Goal: Transaction & Acquisition: Purchase product/service

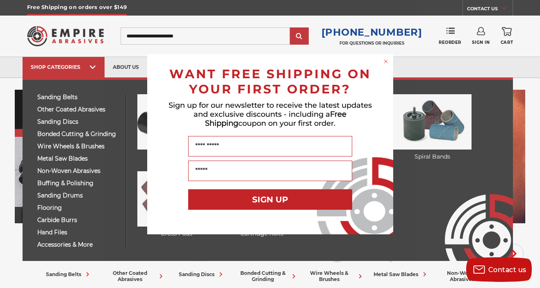
click at [164, 123] on p "Sign up for our newsletter to receive the latest updates and exclusive discount…" at bounding box center [270, 114] width 213 height 27
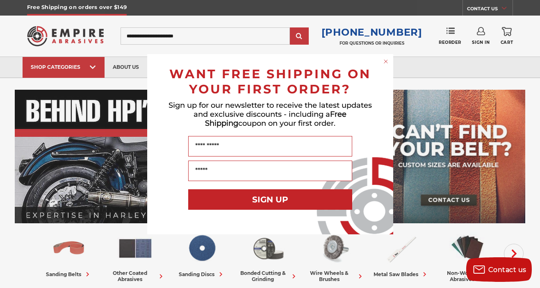
click at [385, 59] on circle "Close dialog" at bounding box center [386, 61] width 8 height 8
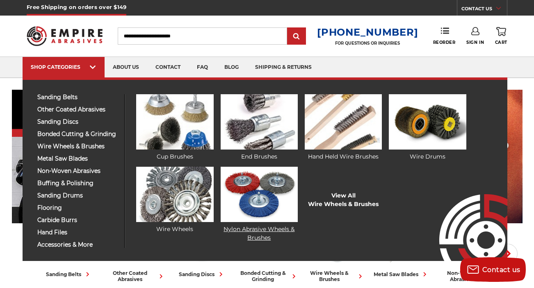
click at [252, 202] on img at bounding box center [259, 194] width 77 height 55
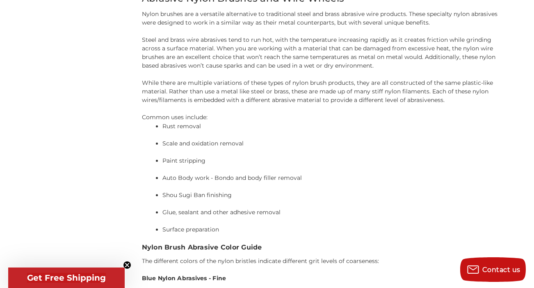
scroll to position [574, 0]
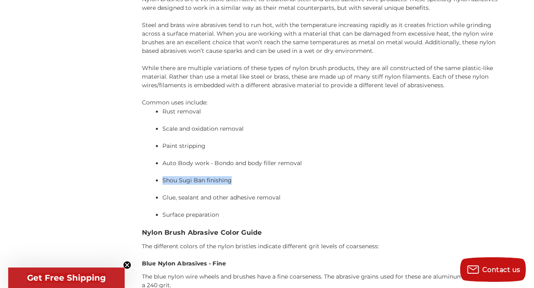
drag, startPoint x: 231, startPoint y: 179, endPoint x: 163, endPoint y: 181, distance: 67.7
click at [163, 181] on p "Shou Sugi Ban finishing" at bounding box center [330, 180] width 336 height 9
copy p "Shou Sugi Ban finishing"
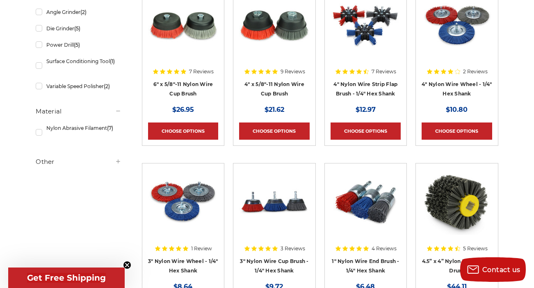
scroll to position [205, 0]
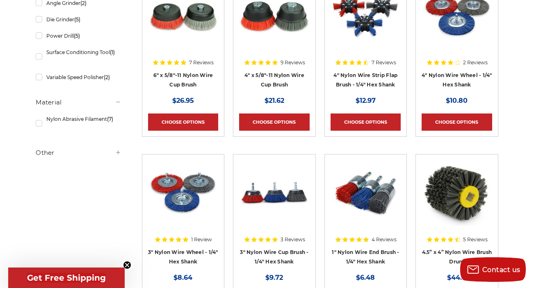
click at [188, 193] on img at bounding box center [183, 193] width 71 height 66
